Goal: Book appointment/travel/reservation

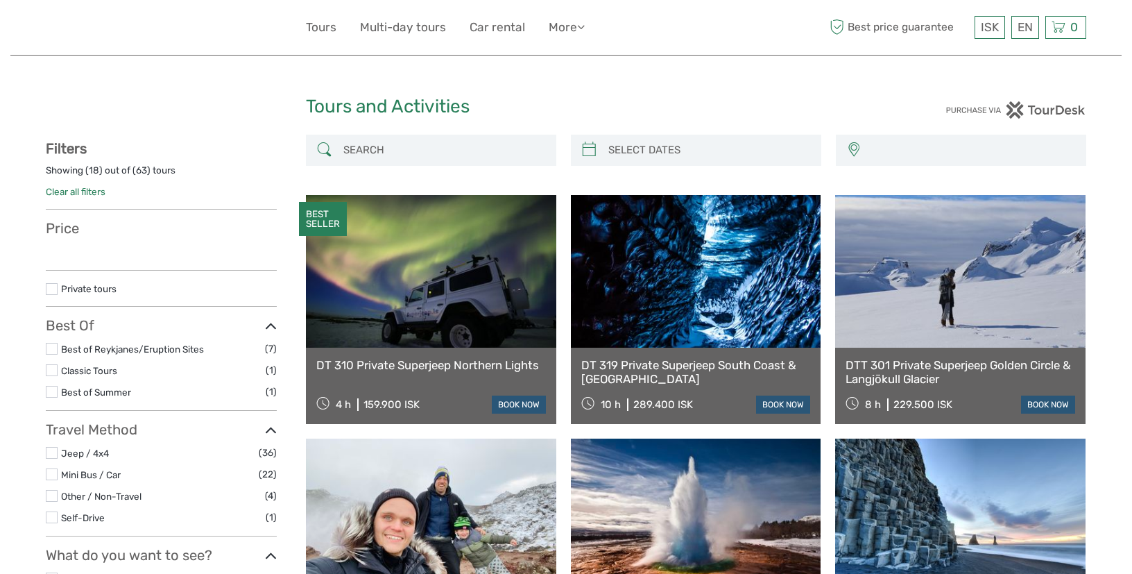
select select
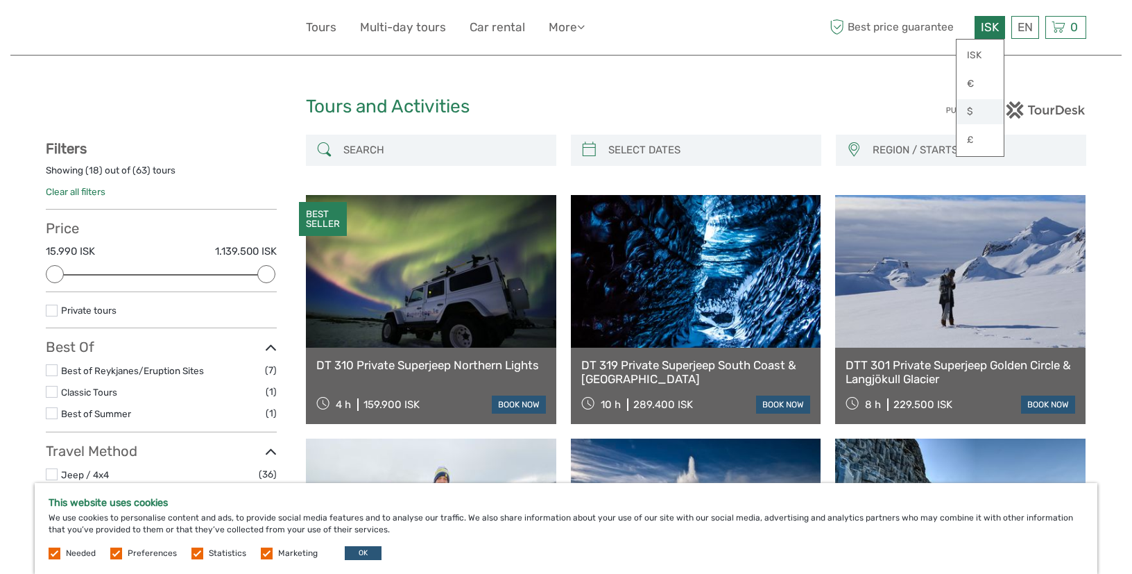
click at [975, 105] on link "$" at bounding box center [979, 111] width 47 height 25
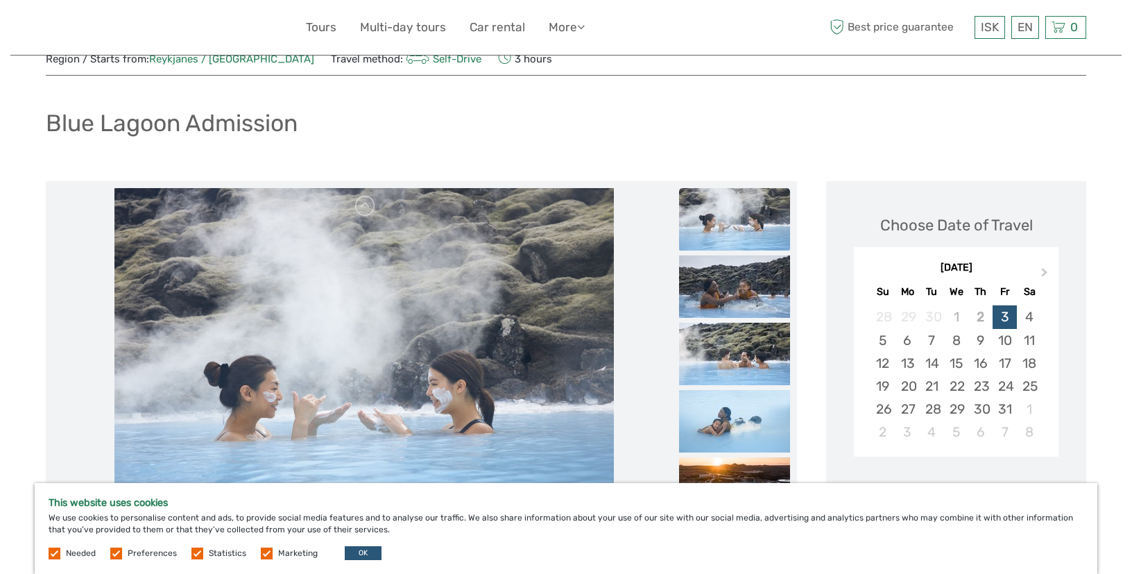
scroll to position [164, 0]
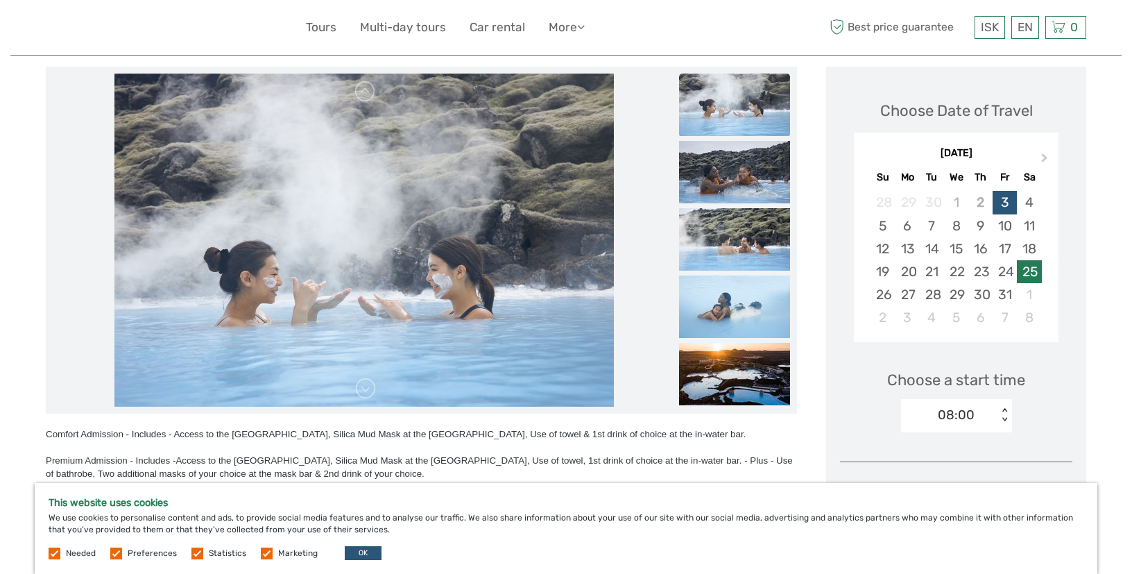
click at [1032, 272] on div "25" at bounding box center [1029, 271] width 24 height 23
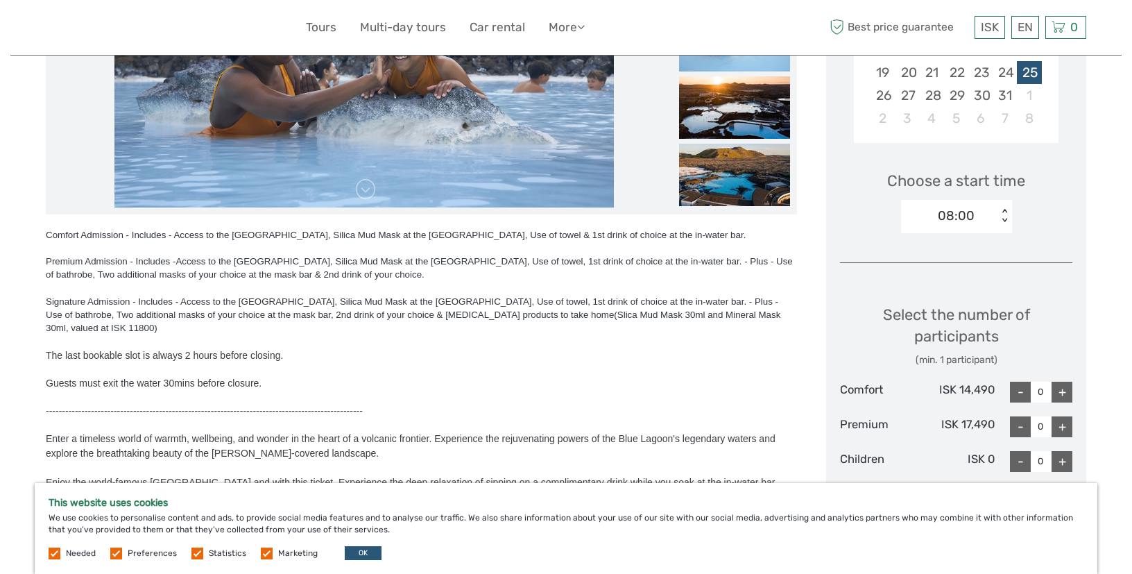
scroll to position [369, 0]
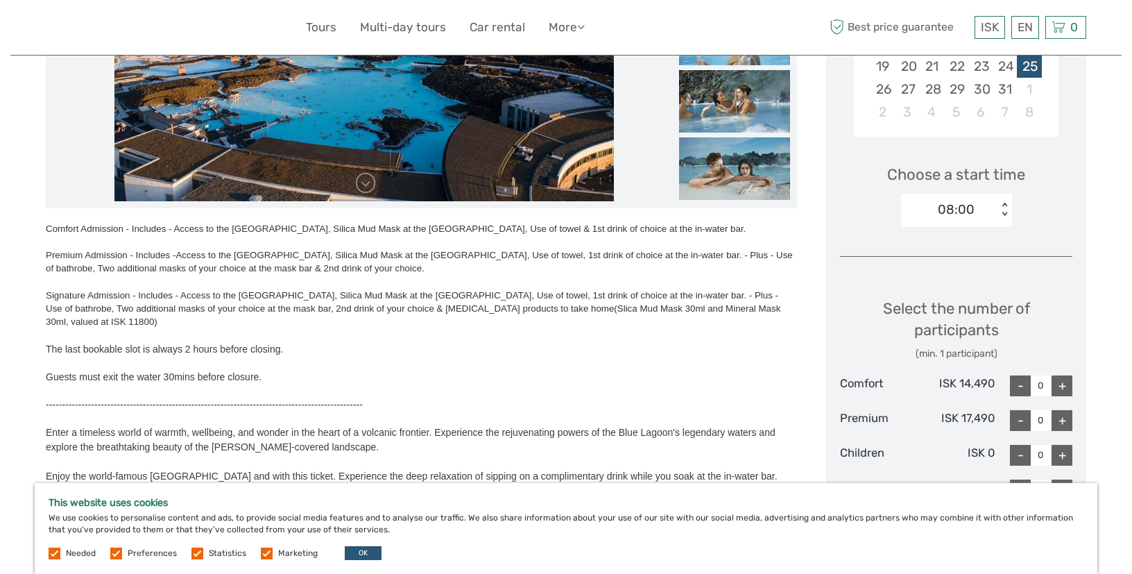
click at [1096, 182] on div "Region / Starts from: Reykjanes / Keflavík Travel method: Self-Drive 3 hours Bl…" at bounding box center [565, 263] width 1111 height 1264
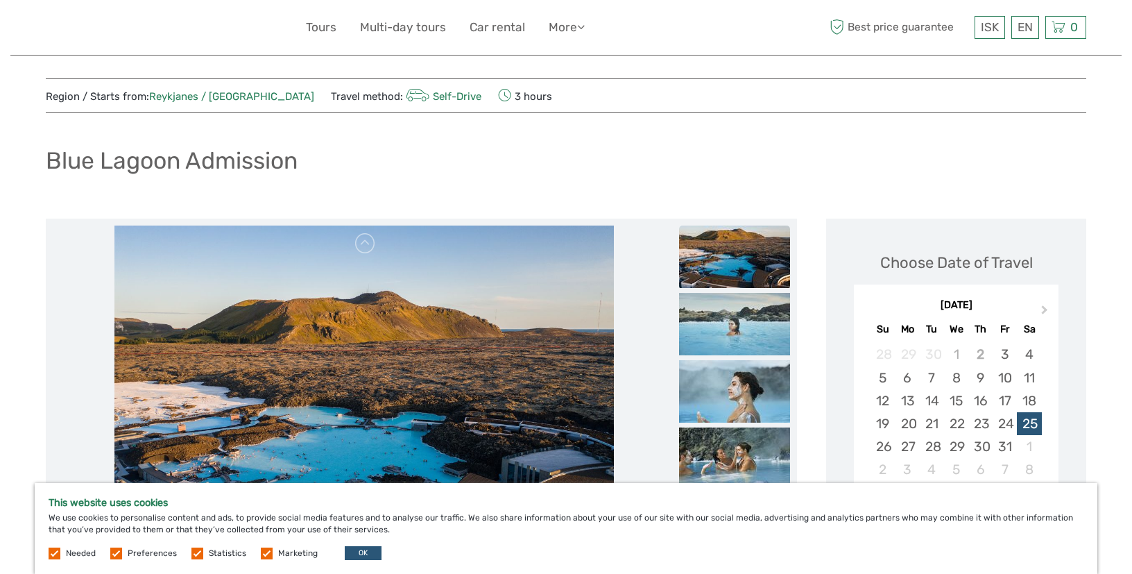
scroll to position [0, 0]
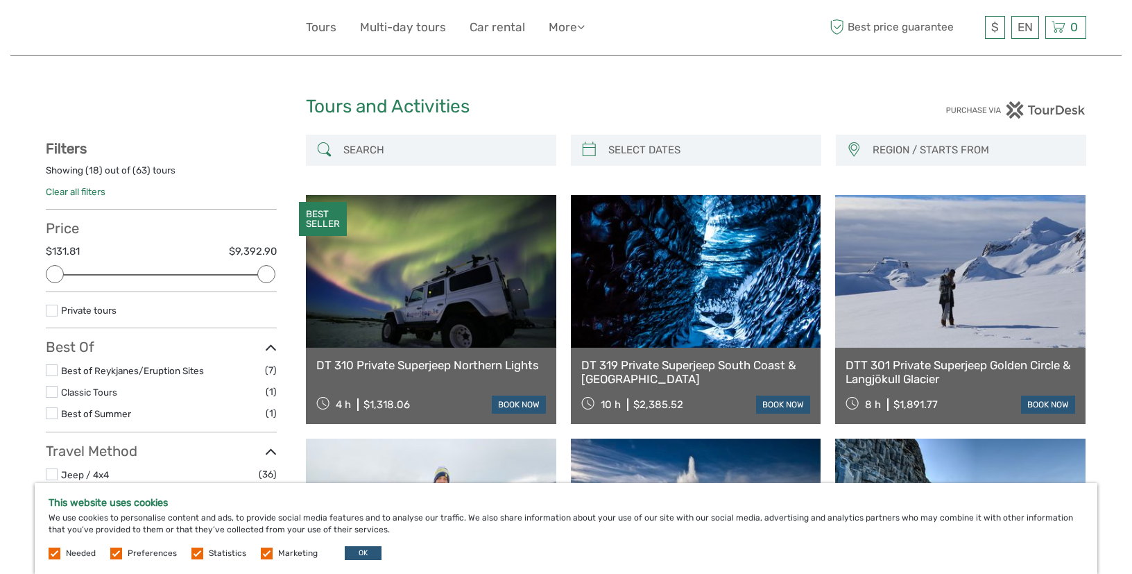
select select
